Goal: Book appointment/travel/reservation

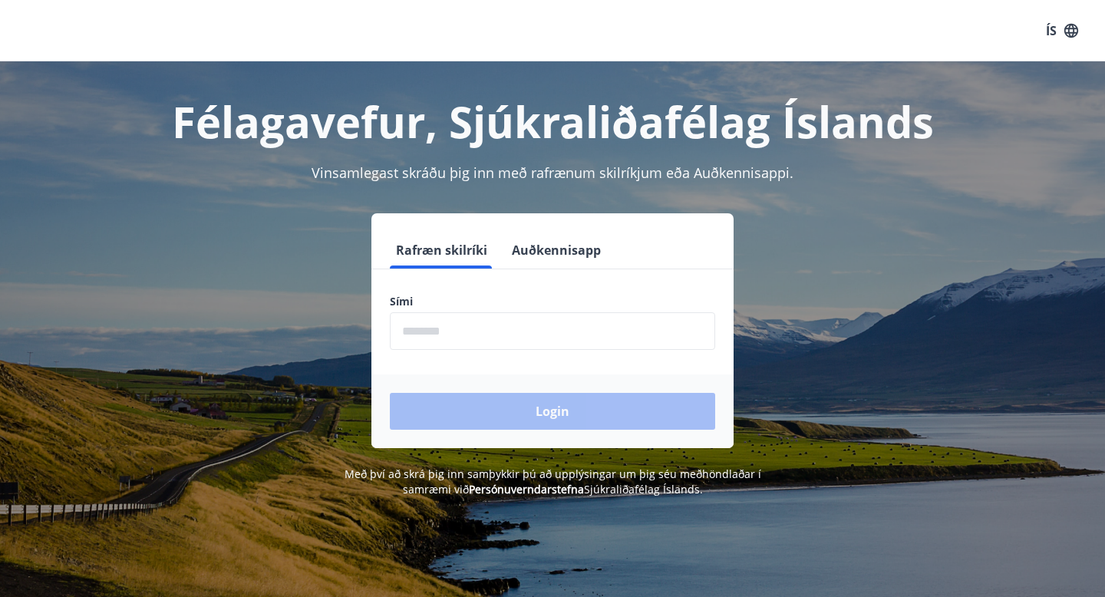
click at [551, 333] on input "phone" at bounding box center [552, 331] width 325 height 38
type input "********"
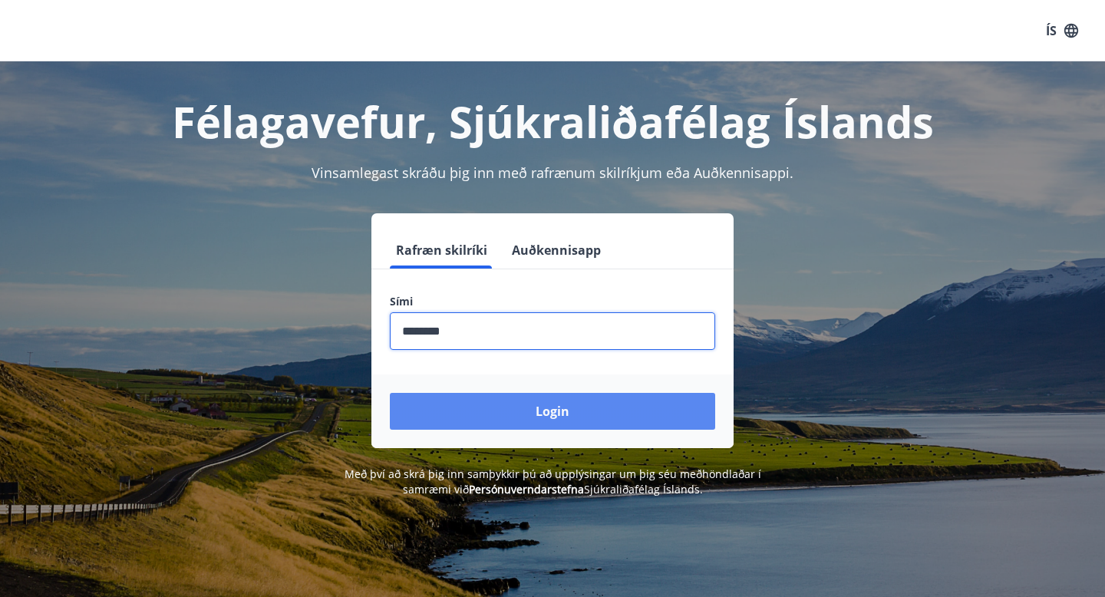
click at [540, 405] on button "Login" at bounding box center [552, 411] width 325 height 37
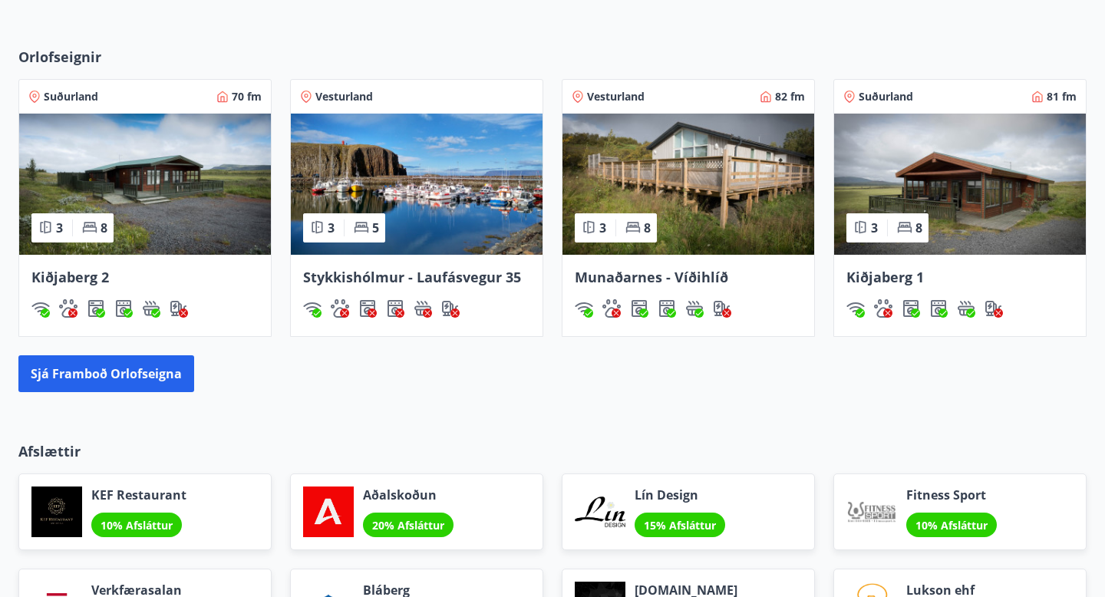
scroll to position [1015, 0]
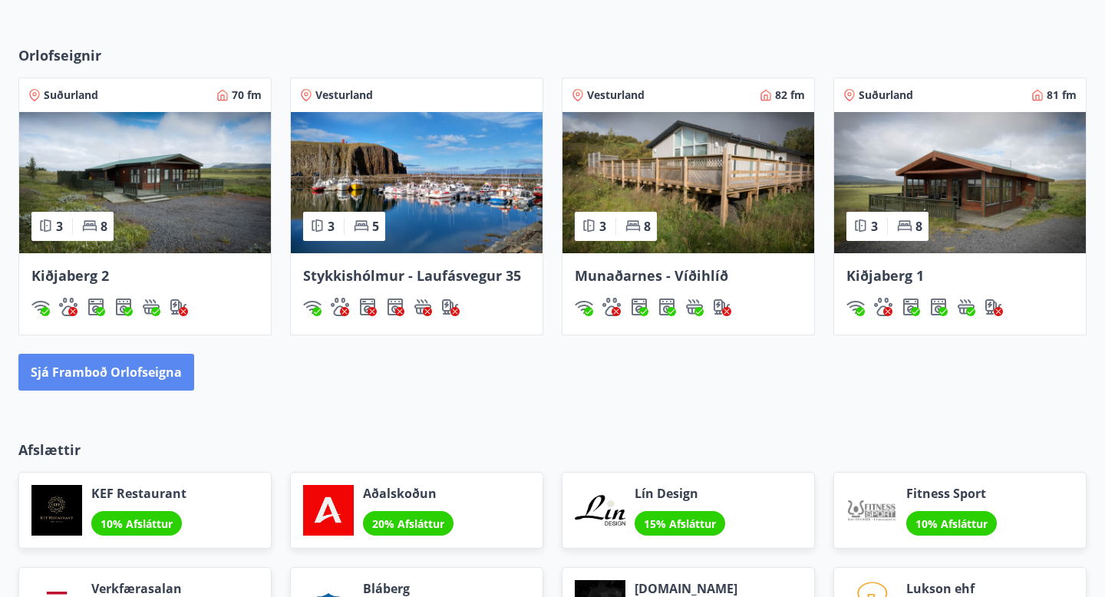
click at [163, 371] on button "Sjá framboð orlofseigna" at bounding box center [106, 372] width 176 height 37
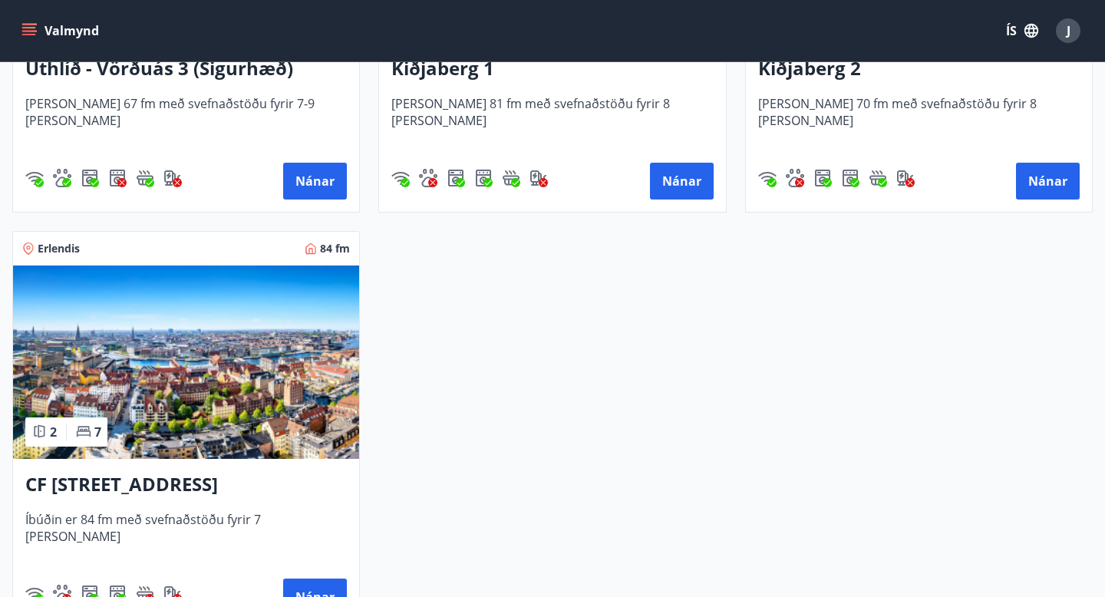
scroll to position [2621, 0]
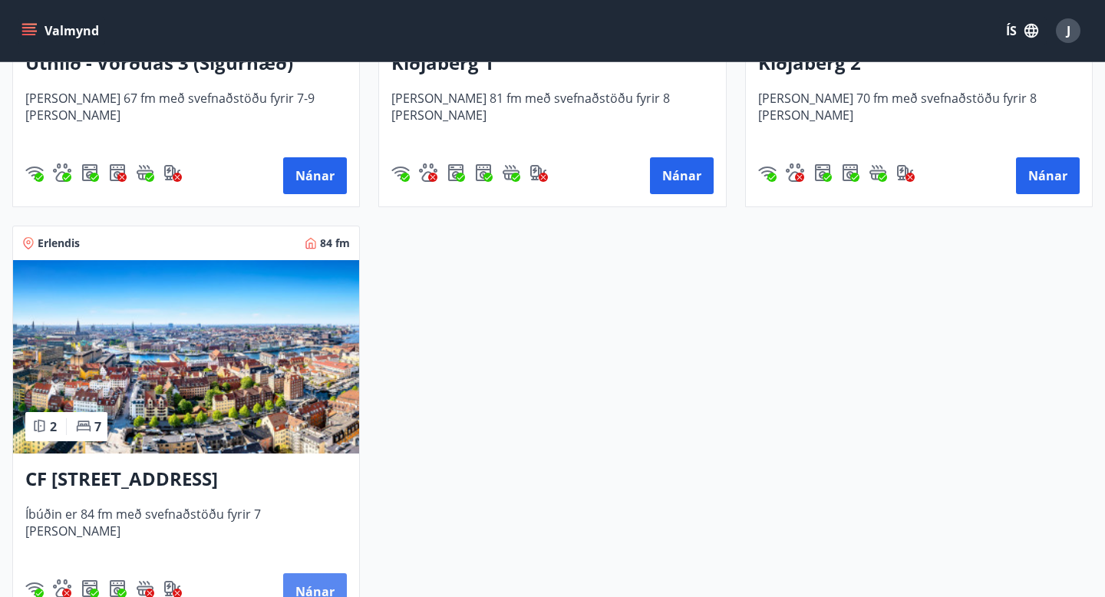
click at [315, 594] on button "Nánar" at bounding box center [315, 591] width 64 height 37
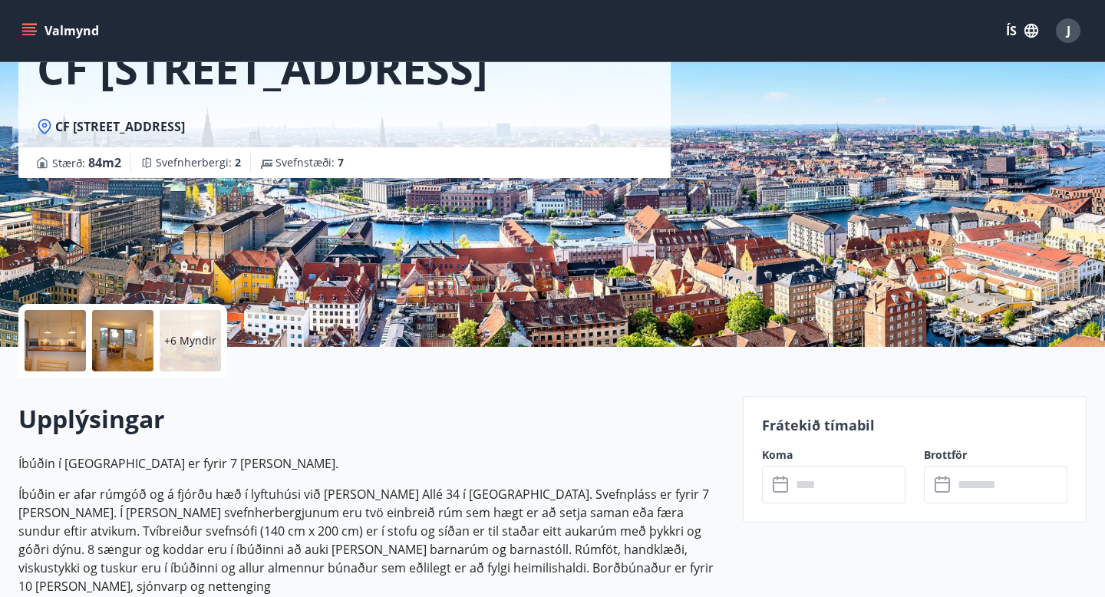
scroll to position [114, 0]
click at [777, 486] on icon at bounding box center [781, 484] width 18 height 18
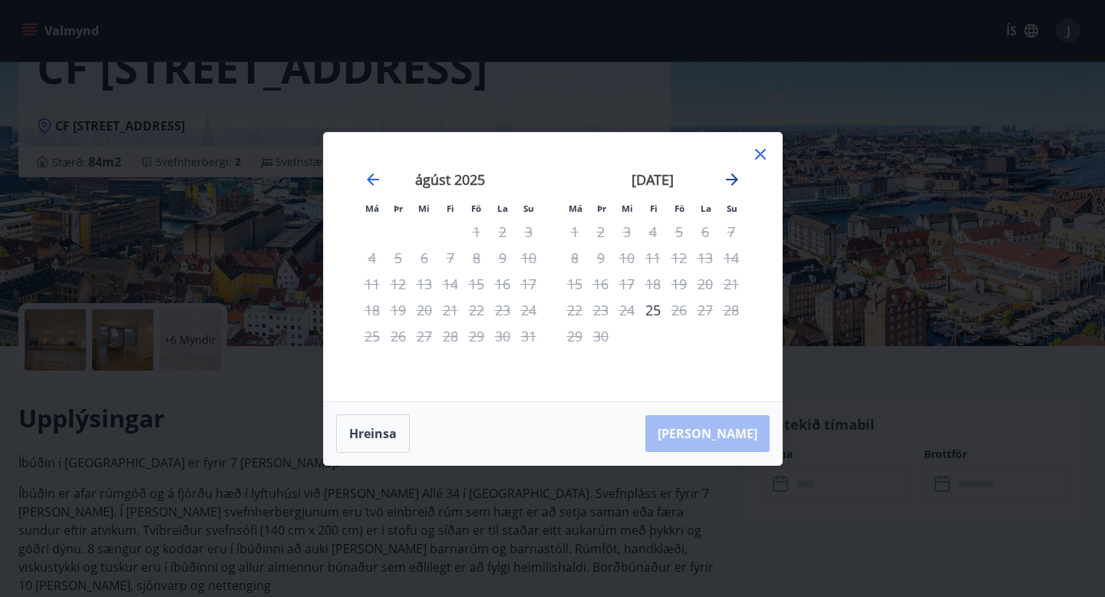
click at [733, 180] on icon "Move forward to switch to the next month." at bounding box center [732, 179] width 18 height 18
click at [733, 179] on icon "Move forward to switch to the next month." at bounding box center [732, 179] width 12 height 12
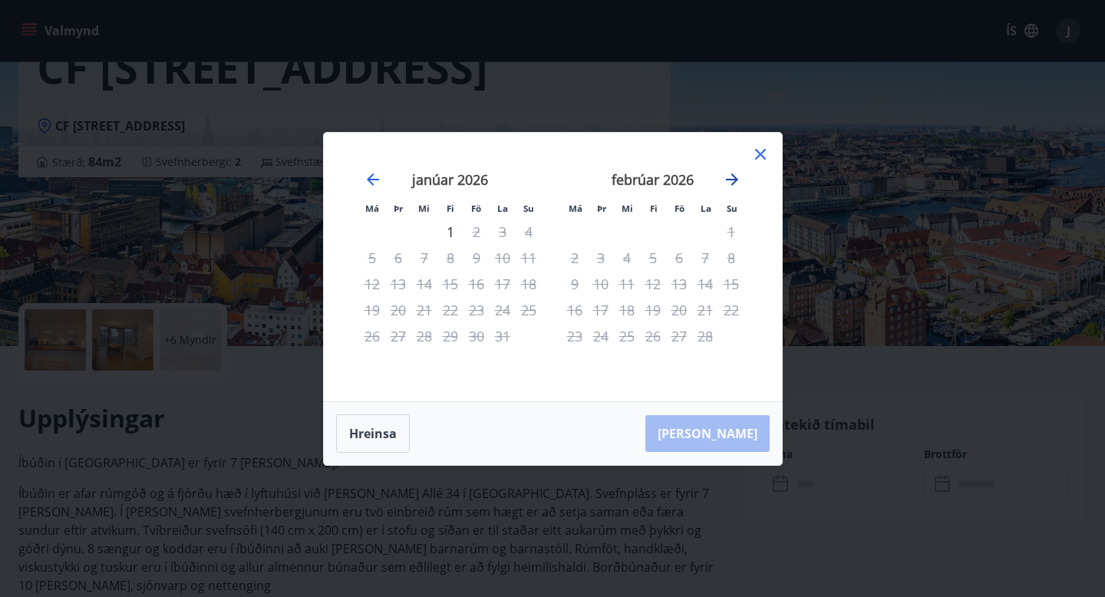
click at [733, 179] on icon "Move forward to switch to the next month." at bounding box center [732, 179] width 12 height 12
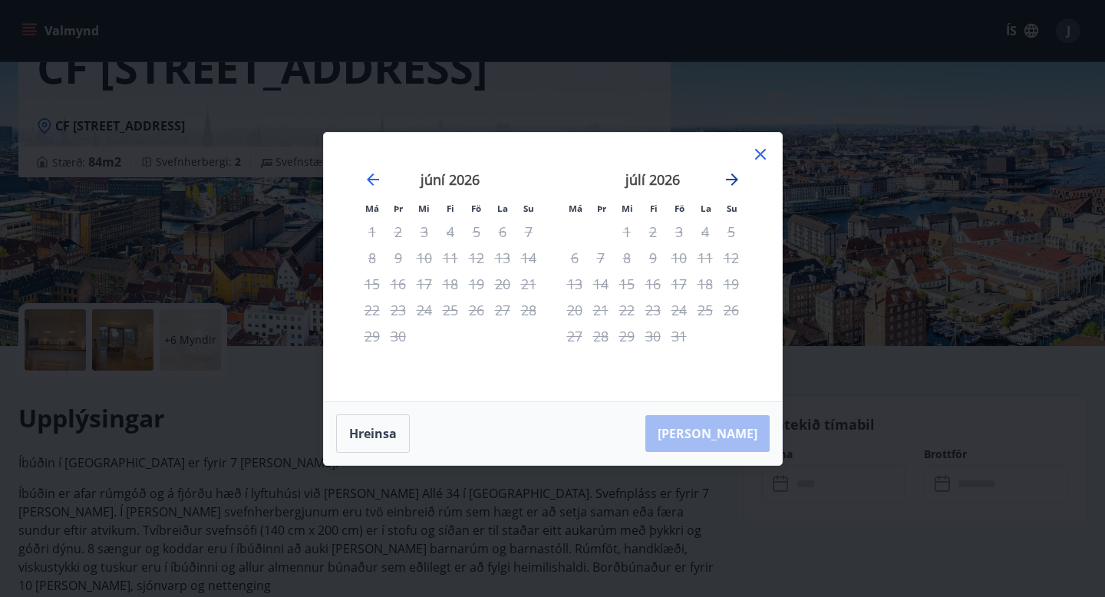
click at [733, 179] on icon "Move forward to switch to the next month." at bounding box center [732, 179] width 12 height 12
click at [373, 179] on icon "Move backward to switch to the previous month." at bounding box center [373, 179] width 18 height 18
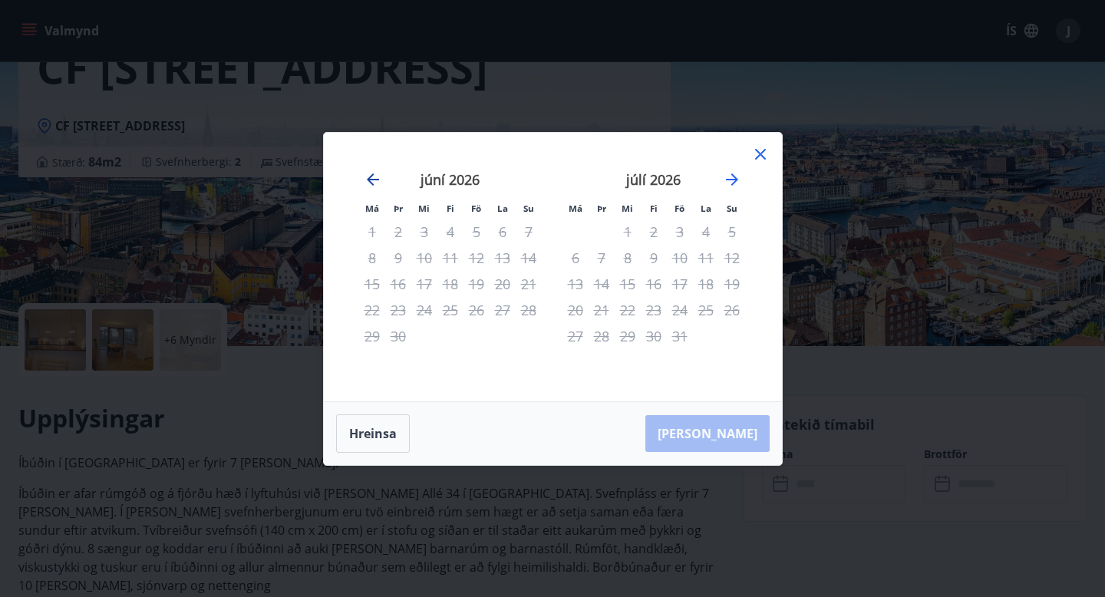
click at [373, 179] on icon "Move backward to switch to the previous month." at bounding box center [373, 179] width 18 height 18
click at [372, 179] on icon "Move backward to switch to the previous month." at bounding box center [373, 179] width 12 height 12
click at [371, 173] on icon "Move backward to switch to the previous month." at bounding box center [373, 179] width 18 height 18
click at [371, 180] on icon "Move backward to switch to the previous month." at bounding box center [373, 179] width 18 height 18
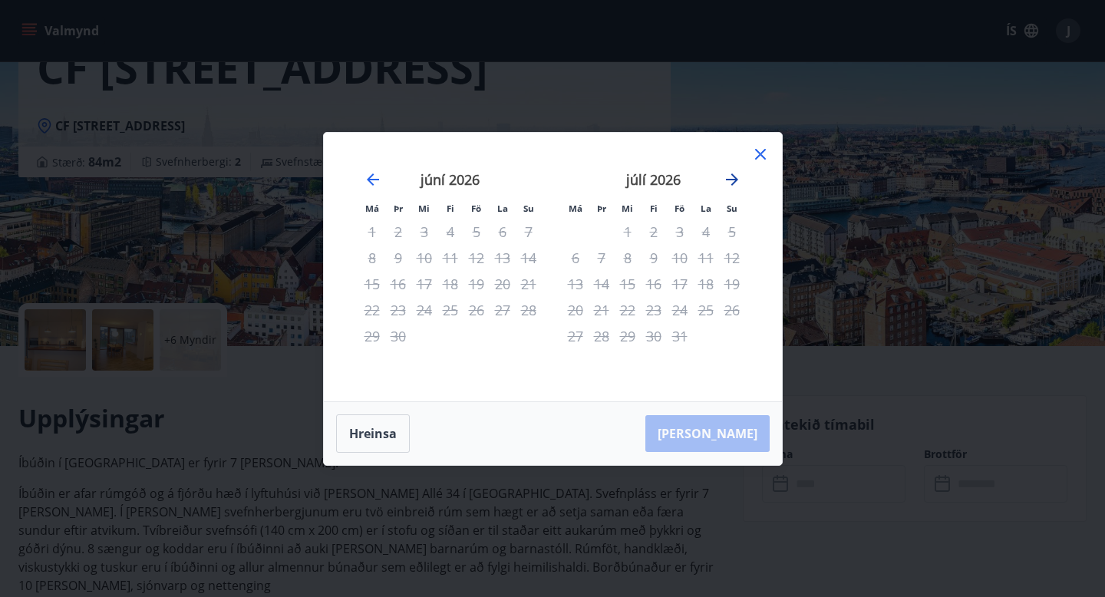
click at [729, 178] on icon "Move forward to switch to the next month." at bounding box center [732, 179] width 12 height 12
click at [373, 179] on icon "Move backward to switch to the previous month." at bounding box center [373, 179] width 12 height 12
click at [368, 178] on icon "Move backward to switch to the previous month." at bounding box center [373, 179] width 12 height 12
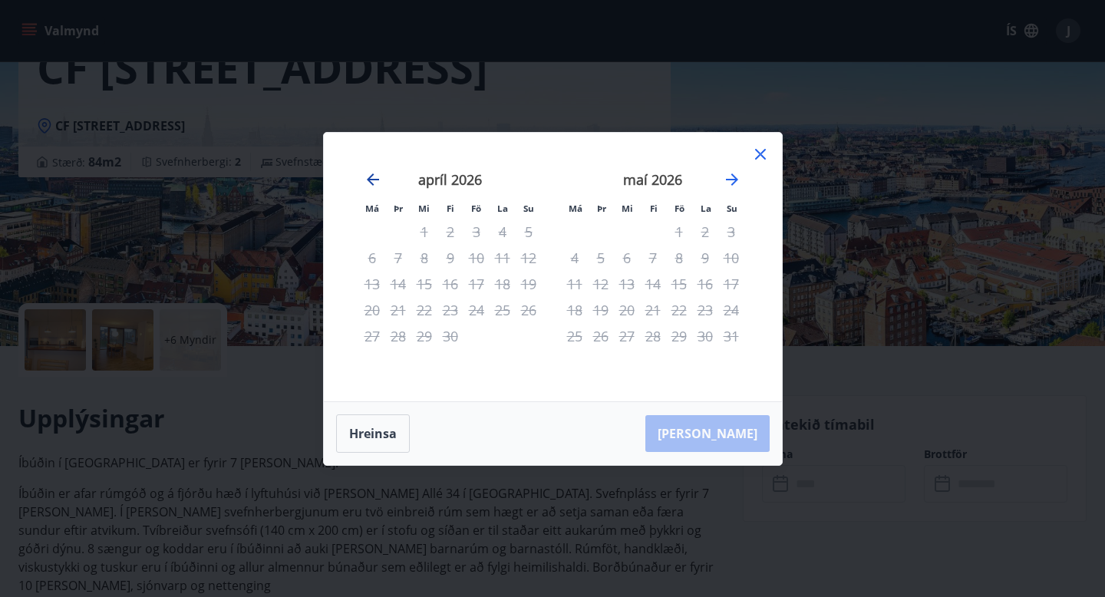
click at [368, 178] on icon "Move backward to switch to the previous month." at bounding box center [373, 179] width 12 height 12
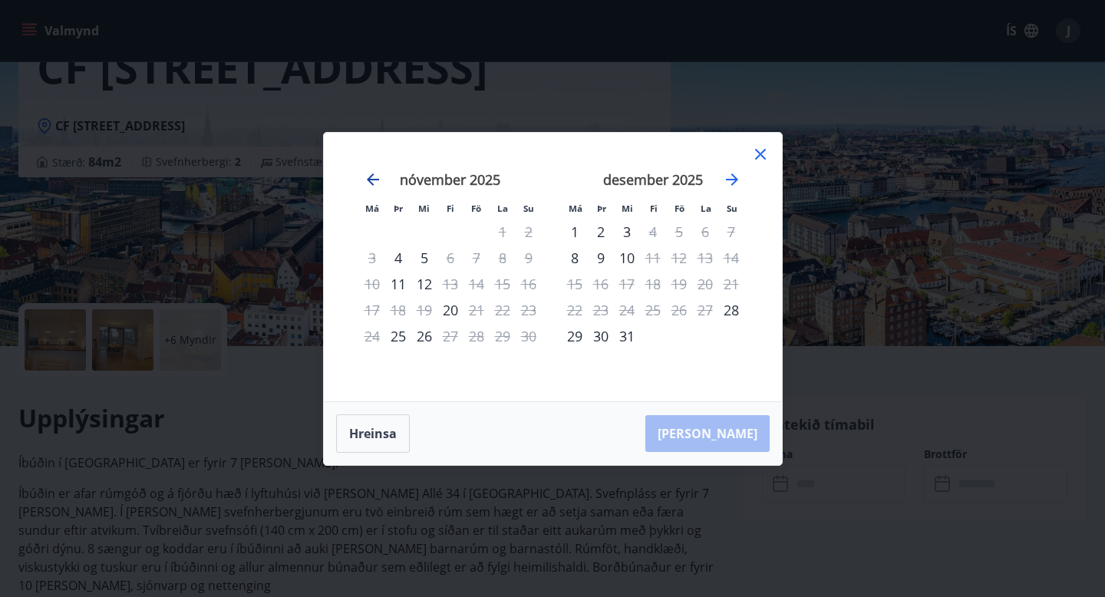
click at [368, 178] on icon "Move backward to switch to the previous month." at bounding box center [373, 179] width 12 height 12
click at [733, 180] on icon "Move forward to switch to the next month." at bounding box center [732, 179] width 18 height 18
click at [369, 179] on icon "Move backward to switch to the previous month." at bounding box center [373, 179] width 12 height 12
click at [910, 74] on div "Má Þr Mi Fi Fö La Su Má Þr Mi Fi Fö La Su [DATE] 1 2 3 4 5 6 7 8 9 10 11 12 13 …" at bounding box center [552, 298] width 1105 height 597
